Goal: Leave review/rating: Leave review/rating

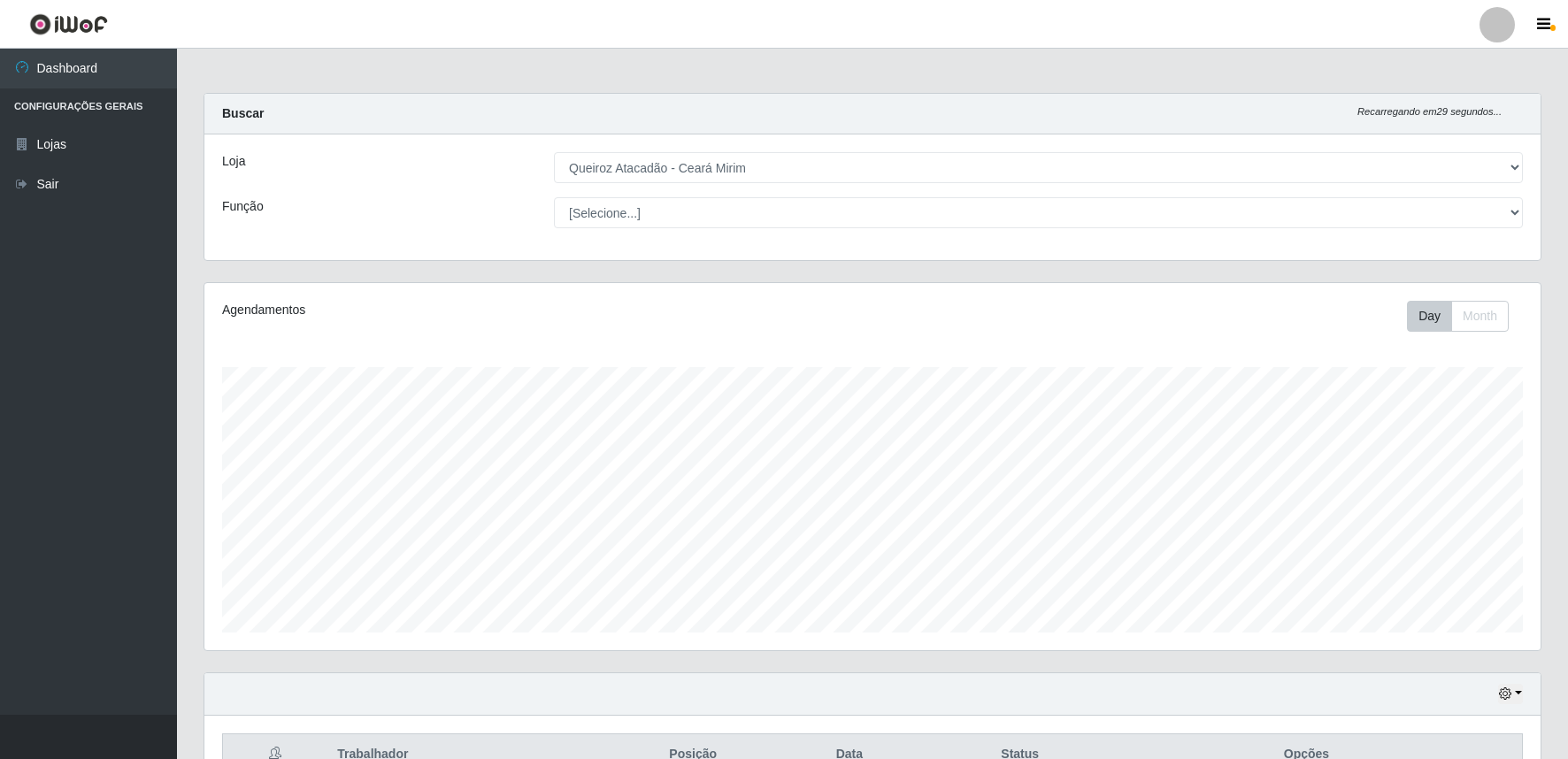
select select "465"
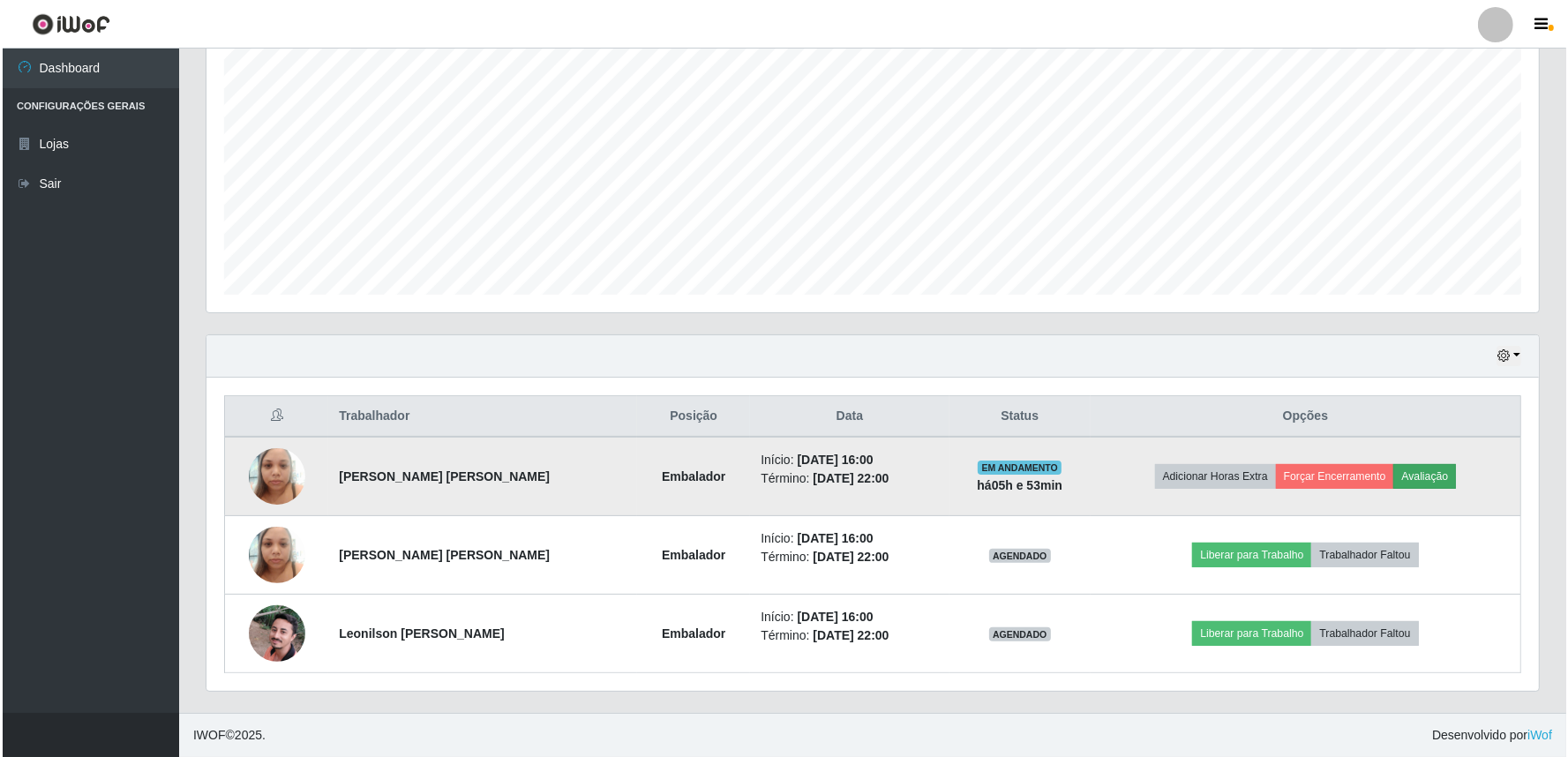
scroll to position [366, 1332]
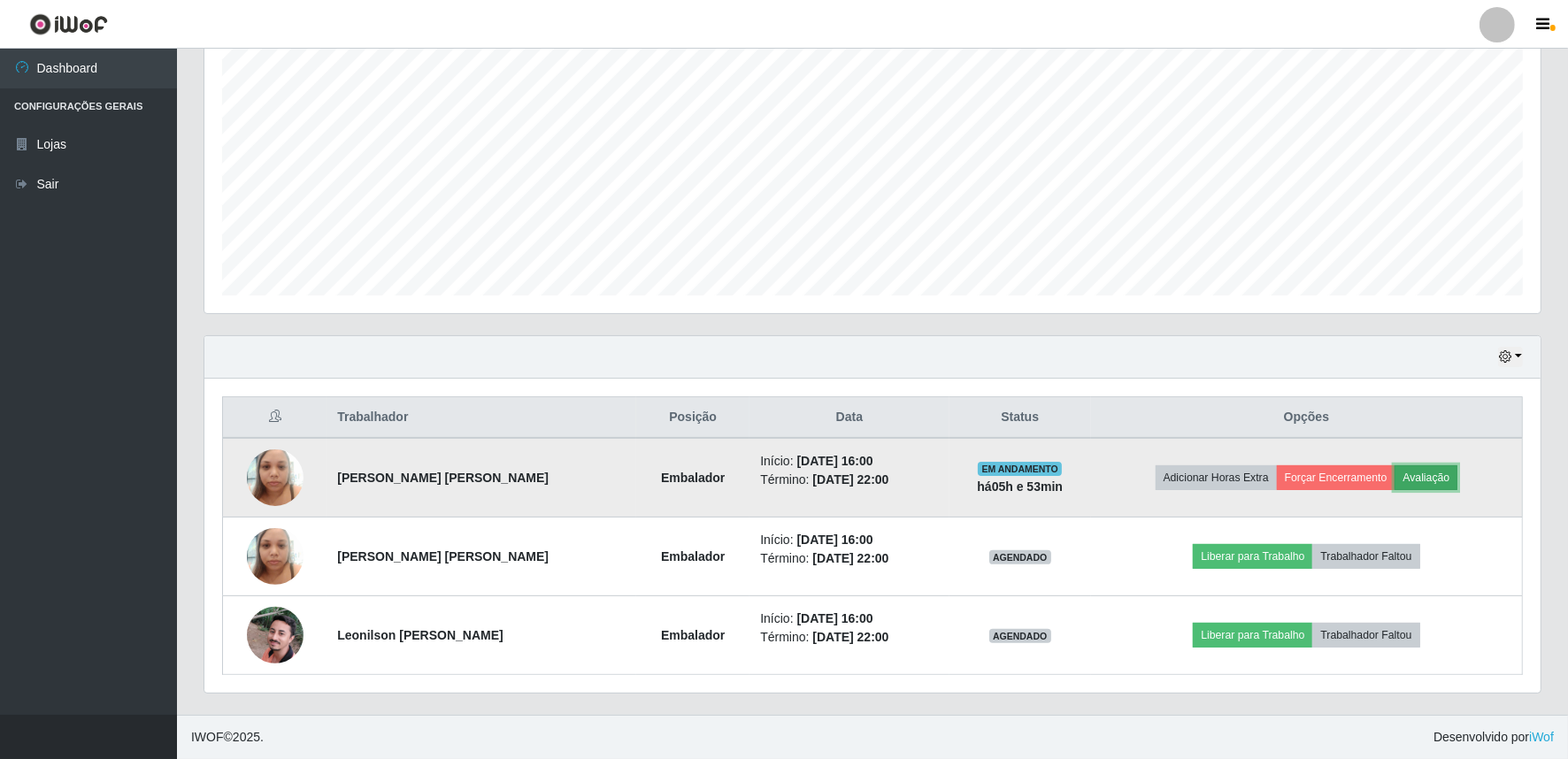
click at [1410, 469] on button "Avaliação" at bounding box center [1426, 478] width 63 height 25
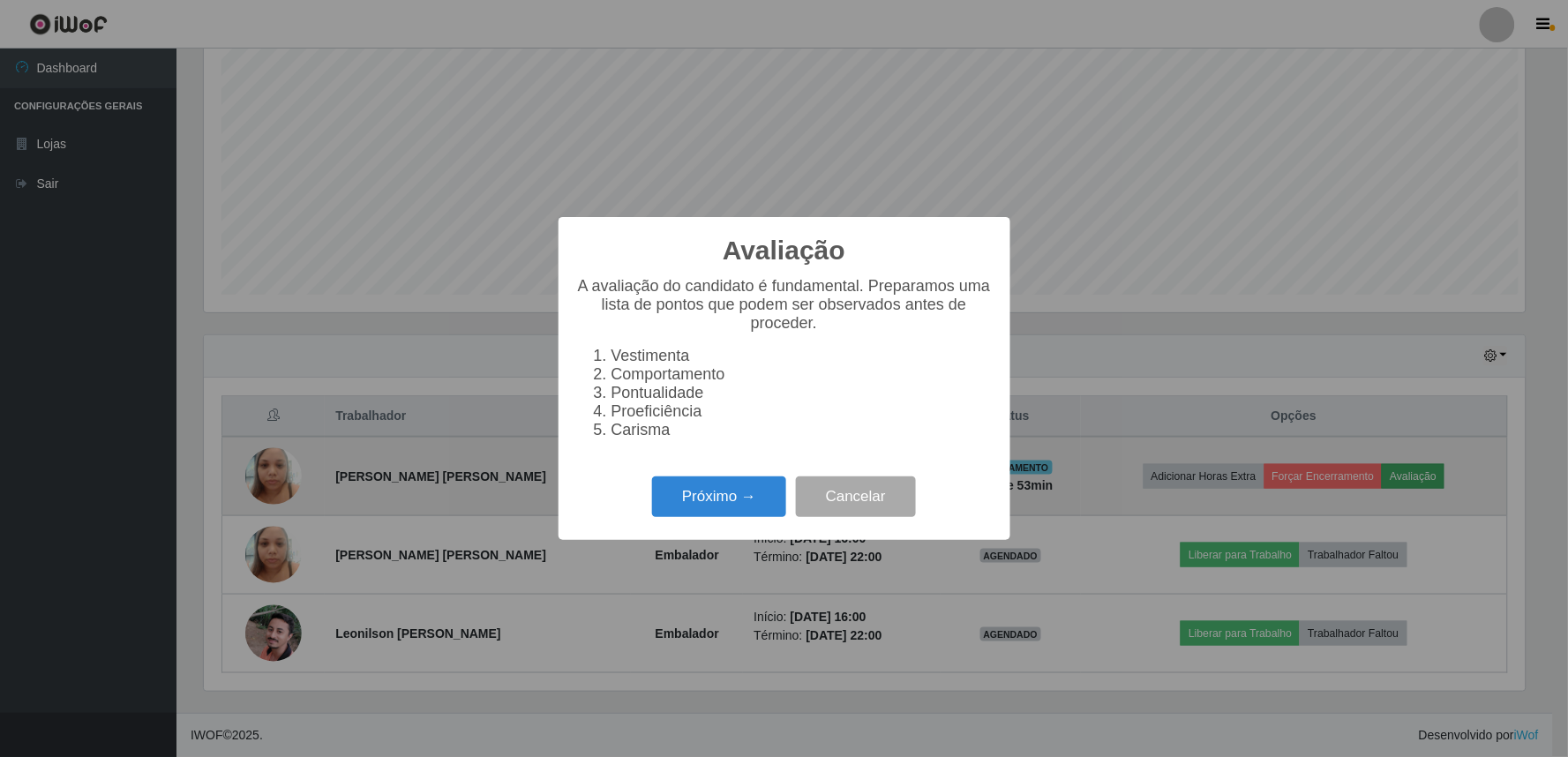
scroll to position [366, 1321]
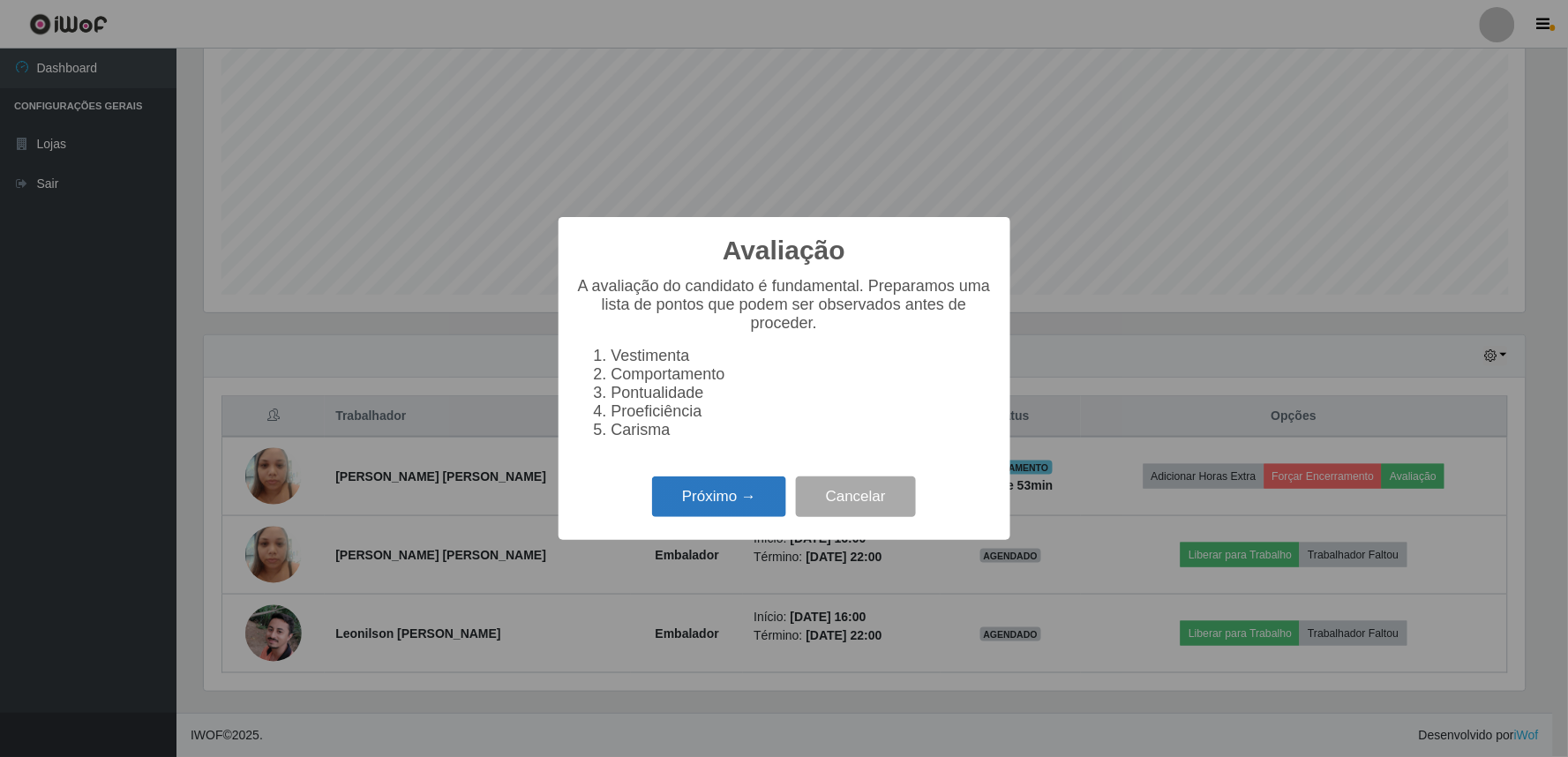
click at [725, 499] on button "Próximo →" at bounding box center [719, 497] width 134 height 41
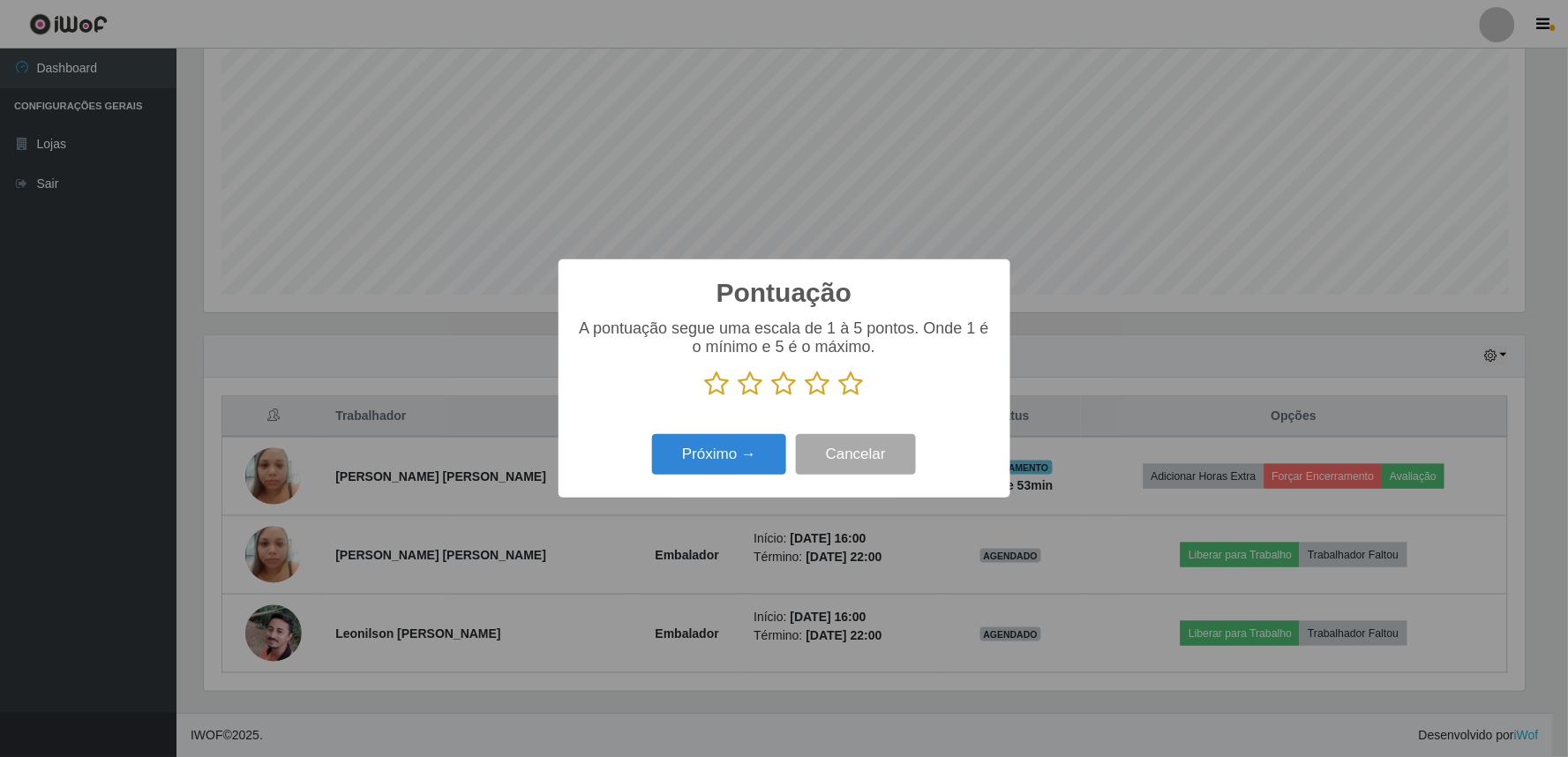
click at [856, 385] on icon at bounding box center [851, 384] width 25 height 27
click at [839, 397] on input "radio" at bounding box center [839, 397] width 0 height 0
click at [702, 453] on button "Próximo →" at bounding box center [719, 455] width 134 height 41
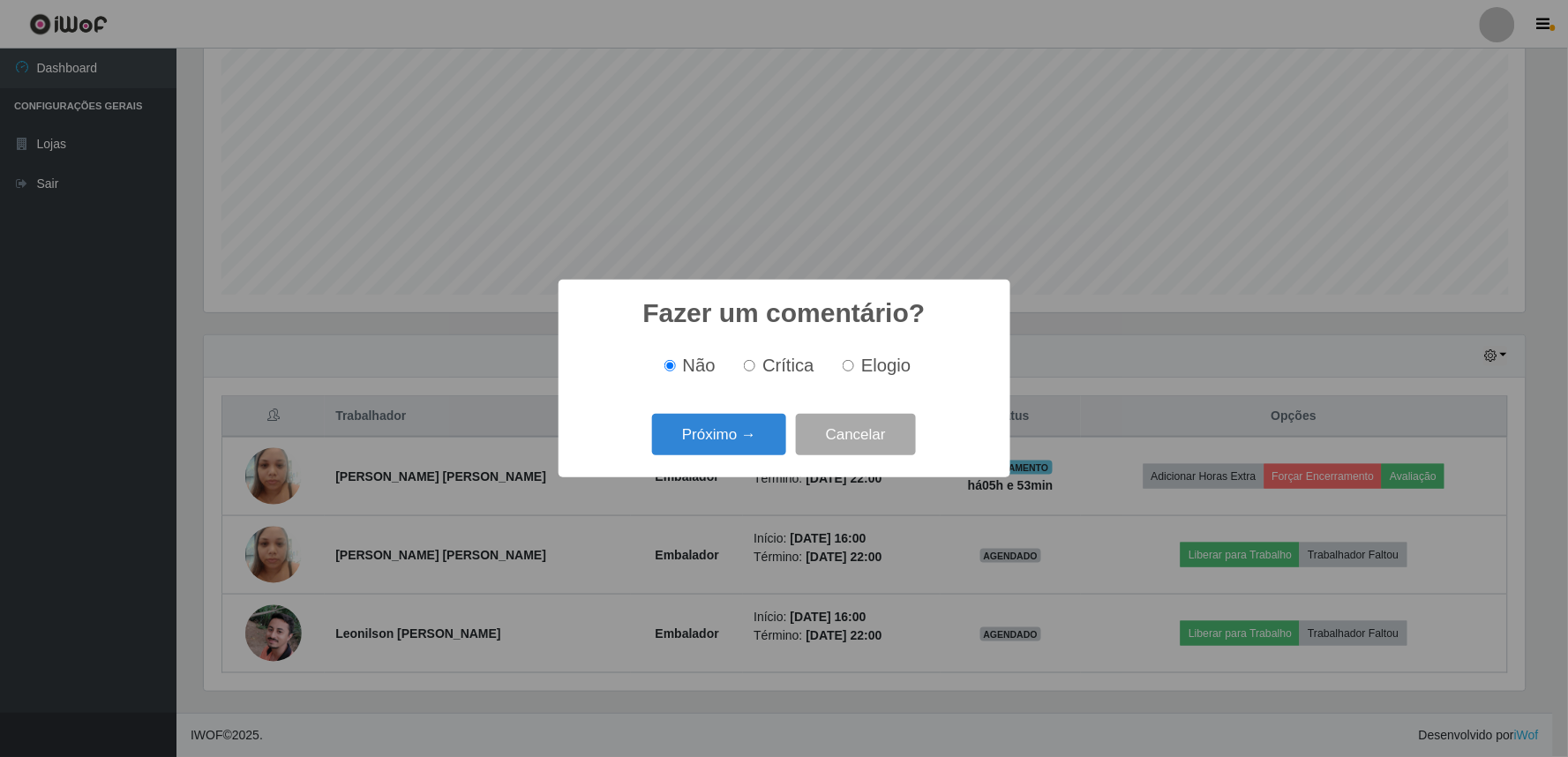
click at [848, 366] on input "Elogio" at bounding box center [848, 366] width 12 height 12
radio input "true"
click at [750, 436] on button "Próximo →" at bounding box center [719, 434] width 134 height 41
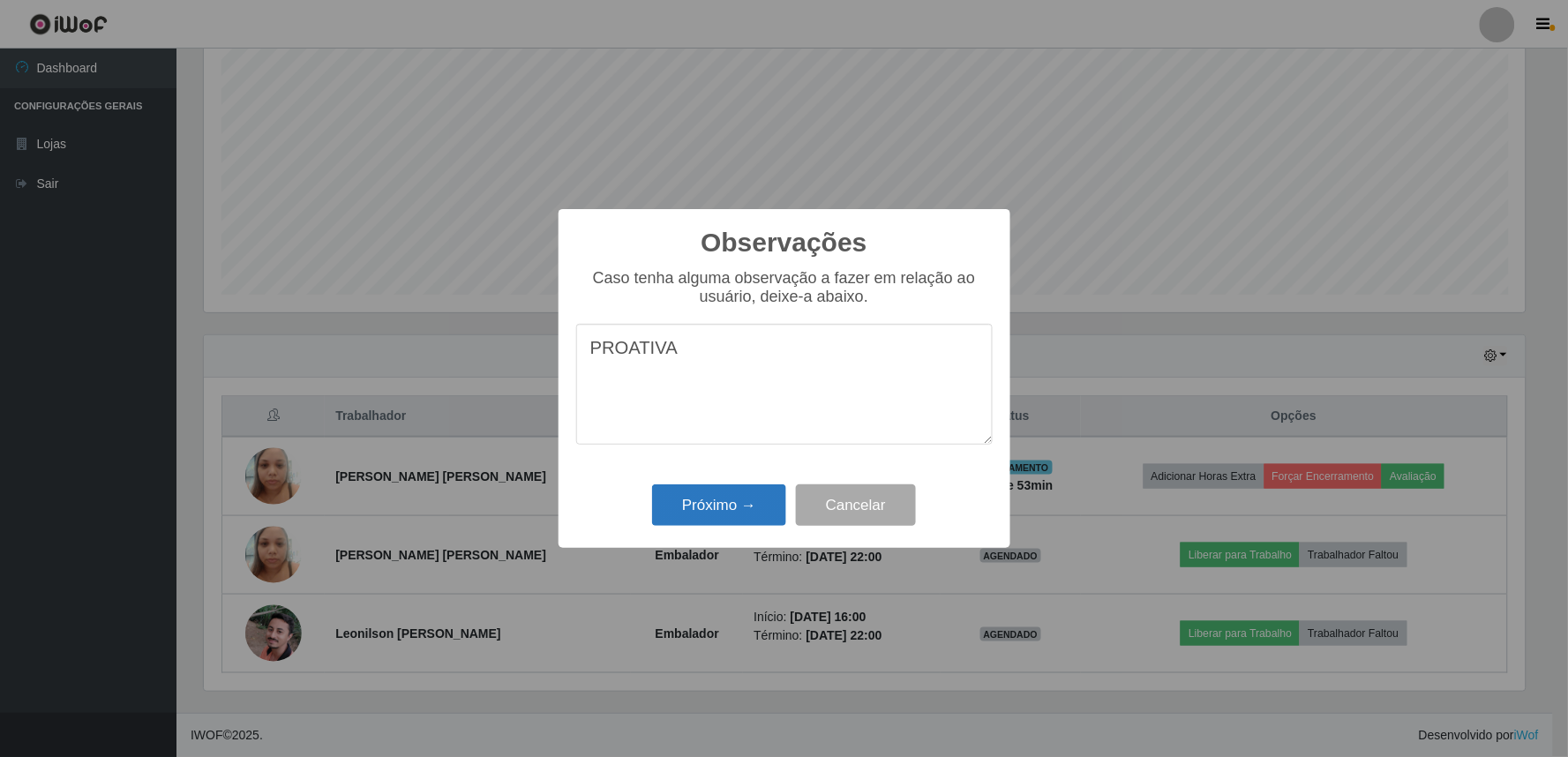
type textarea "PROATIVA"
click at [724, 500] on button "Próximo →" at bounding box center [719, 505] width 134 height 41
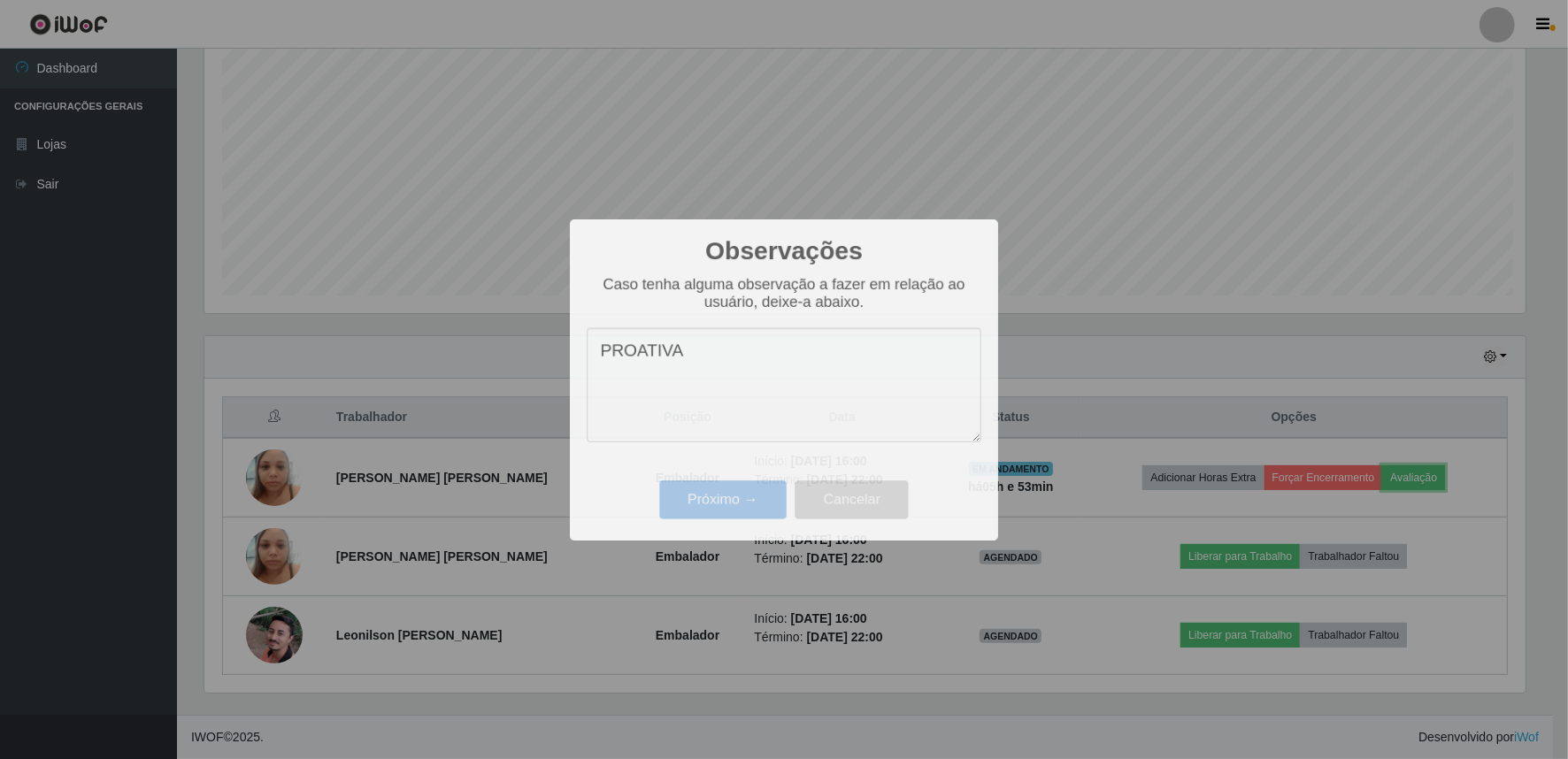
scroll to position [367, 1336]
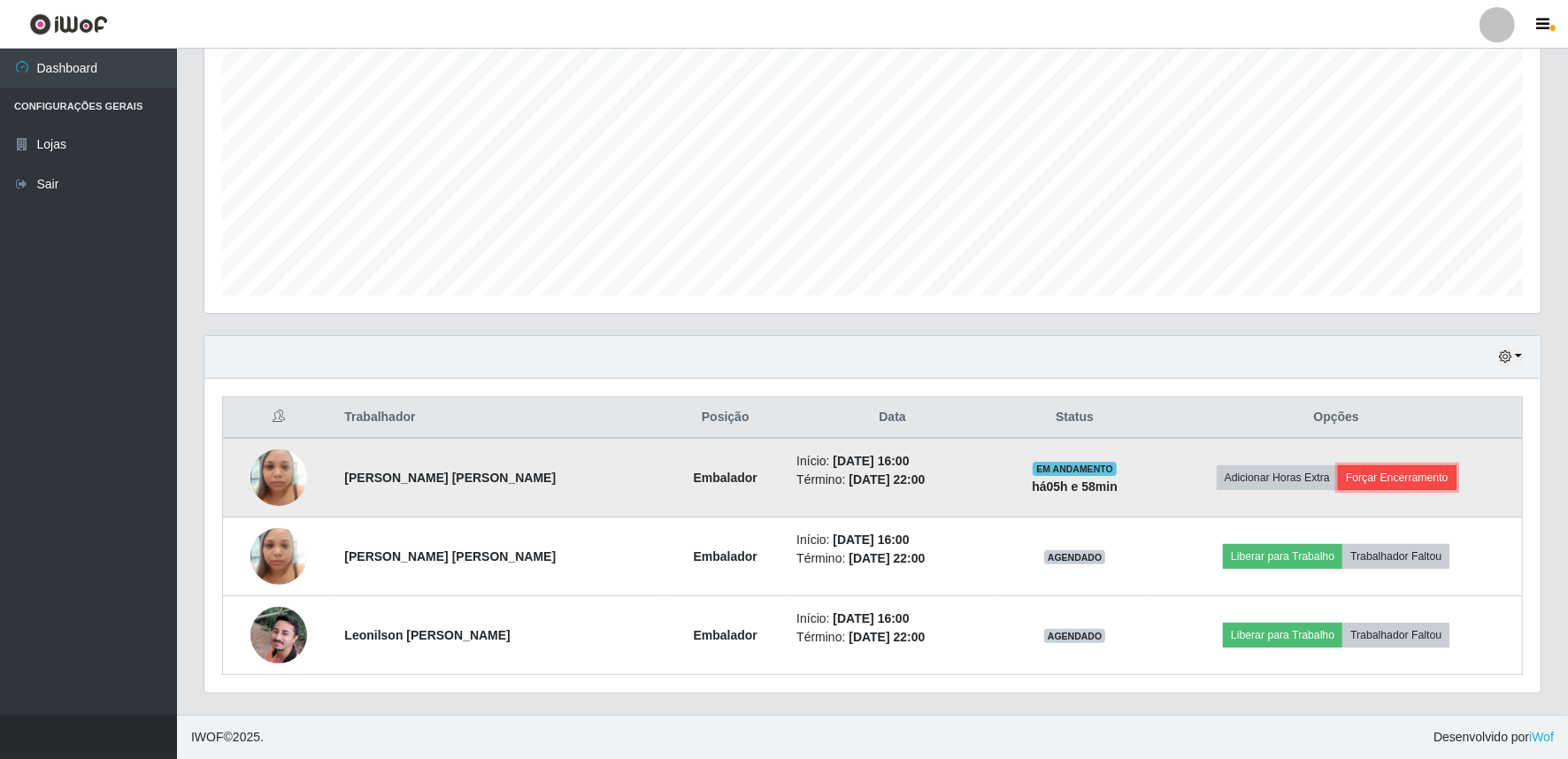
click at [1391, 470] on button "Forçar Encerramento" at bounding box center [1397, 478] width 118 height 25
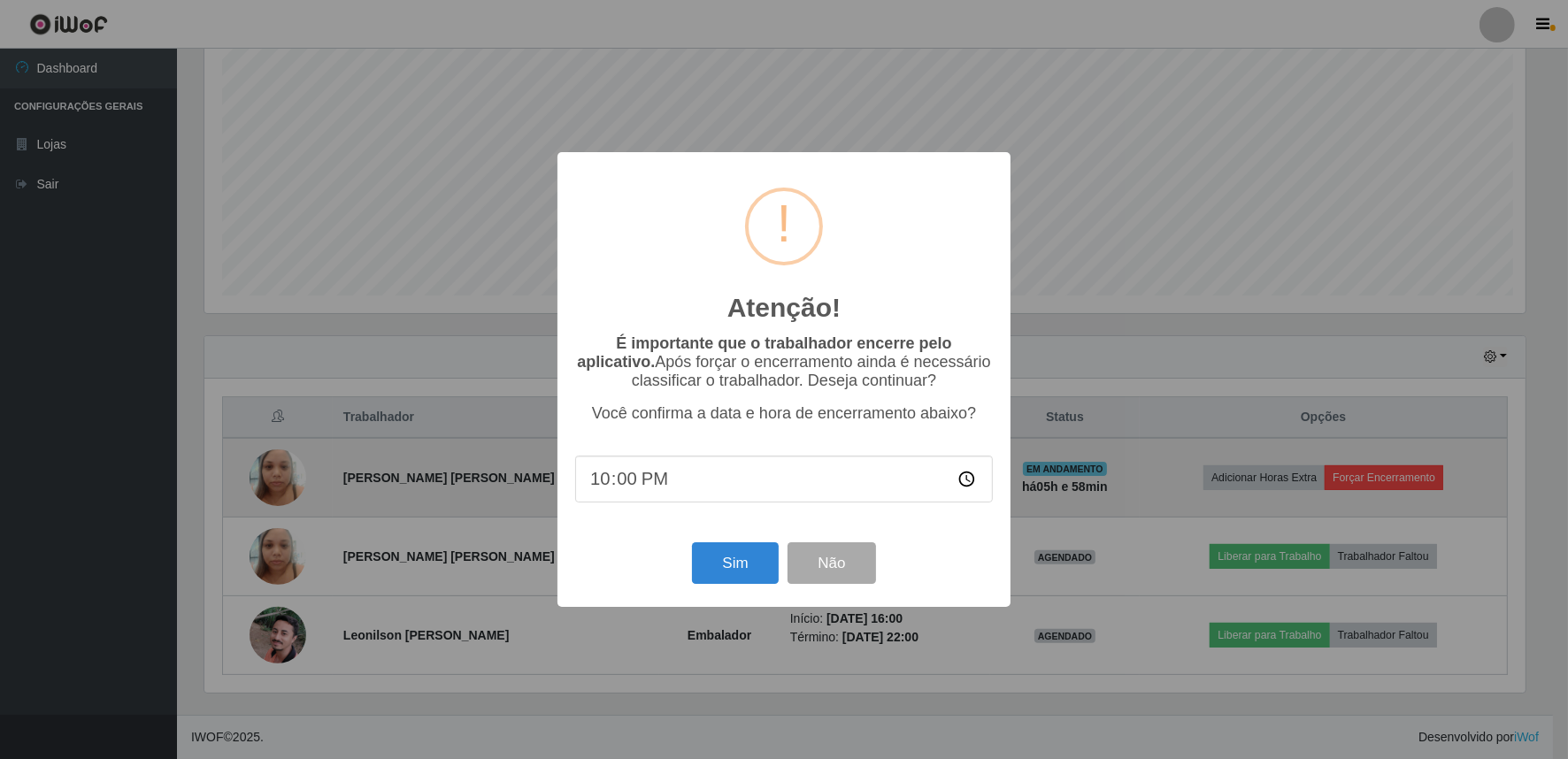
scroll to position [367, 1324]
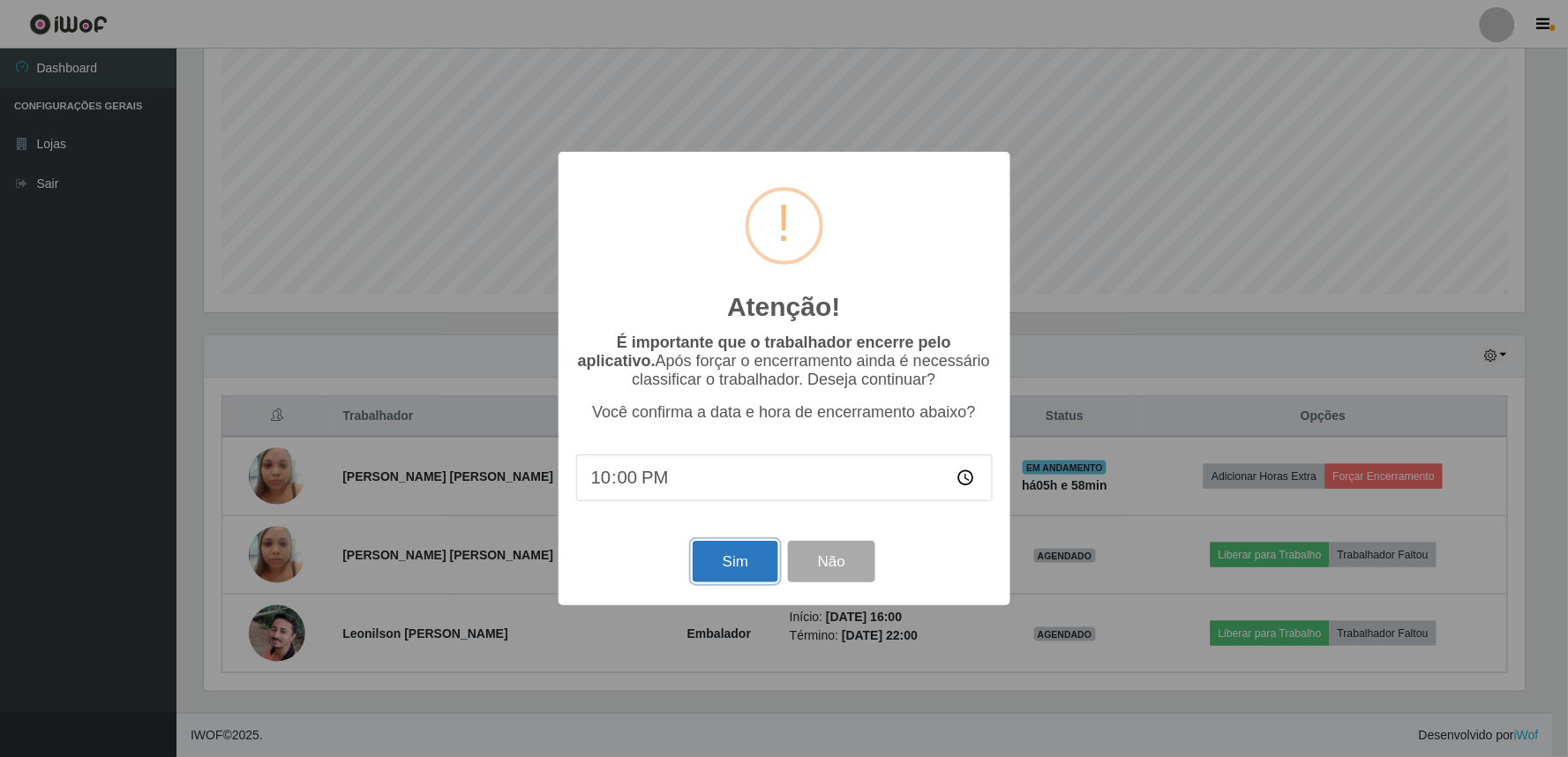
click at [717, 566] on button "Sim" at bounding box center [735, 561] width 86 height 41
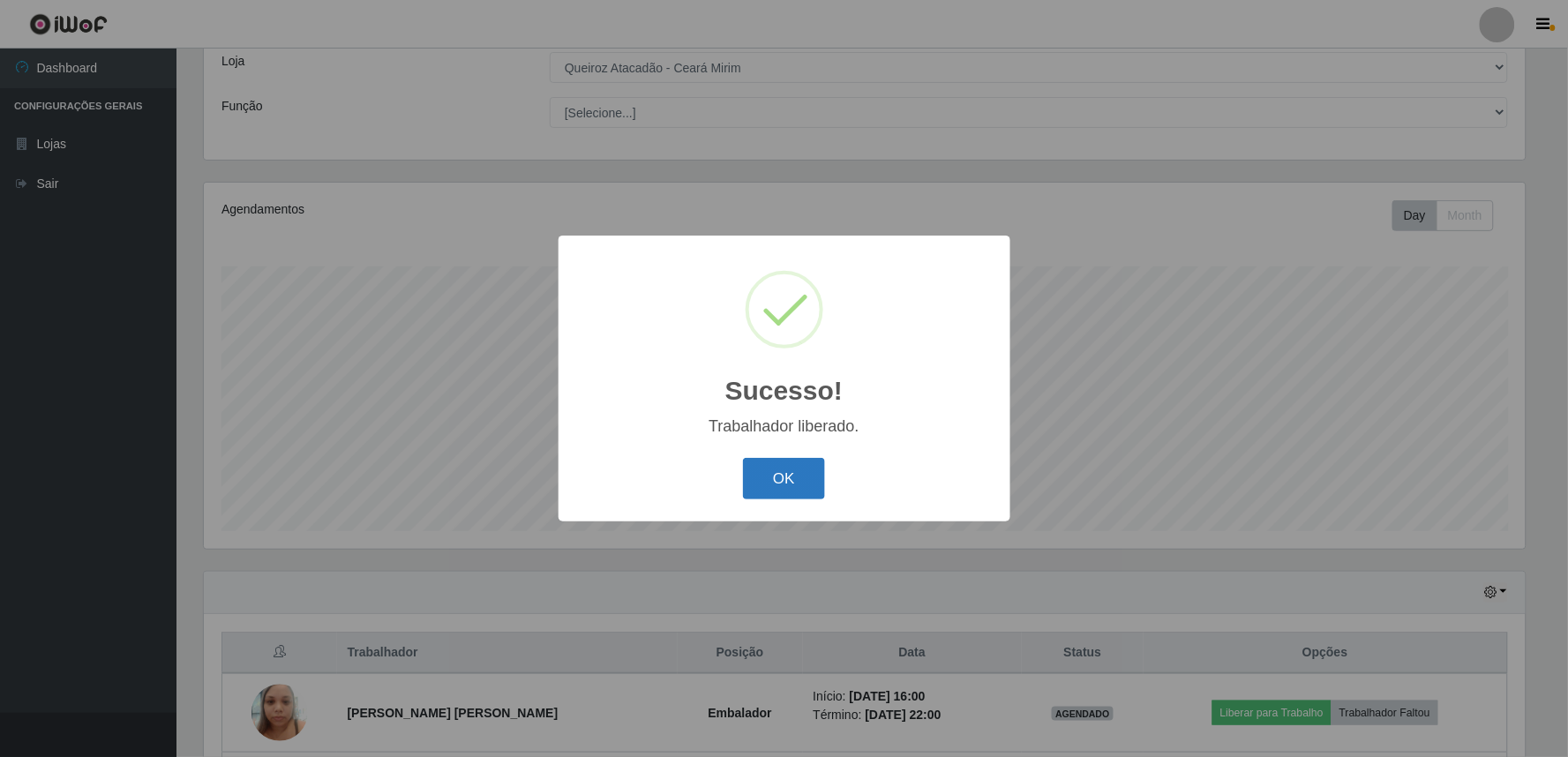
drag, startPoint x: 795, startPoint y: 471, endPoint x: 803, endPoint y: 492, distance: 22.5
click at [795, 472] on button "OK" at bounding box center [784, 478] width 82 height 41
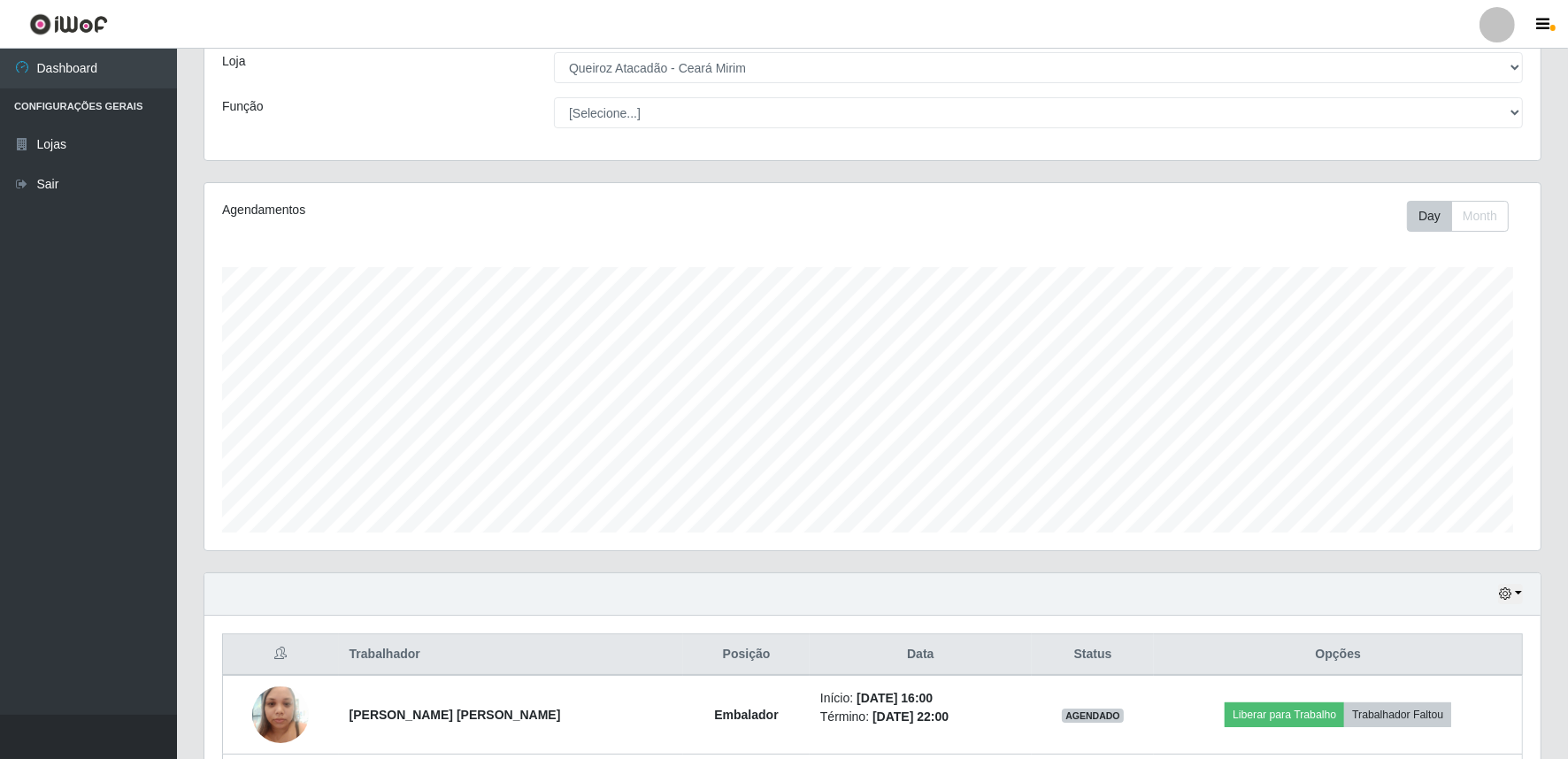
scroll to position [367, 1336]
